Goal: Navigation & Orientation: Find specific page/section

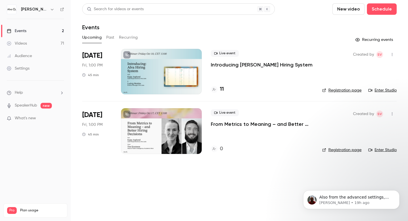
click at [37, 4] on nav "[PERSON_NAME] Labs Events 2 Videos 71 Audience Settings Help SpeakerHub new Wha…" at bounding box center [35, 110] width 71 height 221
click at [32, 8] on h6 "[PERSON_NAME] Labs" at bounding box center [34, 10] width 27 height 6
click at [50, 10] on icon "button" at bounding box center [52, 9] width 5 height 5
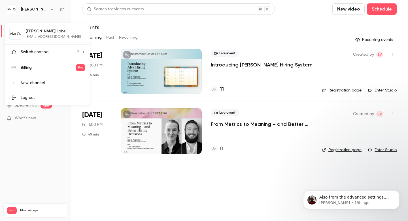
click at [37, 50] on span "Switch channel" at bounding box center [35, 52] width 29 height 6
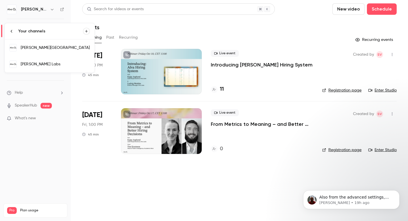
click at [61, 50] on div "[PERSON_NAME][GEOGRAPHIC_DATA]" at bounding box center [55, 48] width 69 height 6
